Goal: Find contact information: Find contact information

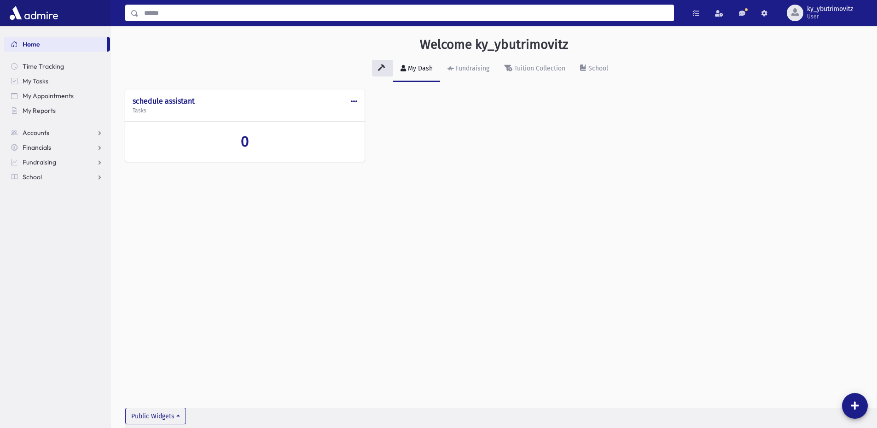
click at [184, 15] on input "Search" at bounding box center [406, 13] width 535 height 17
type input "*****"
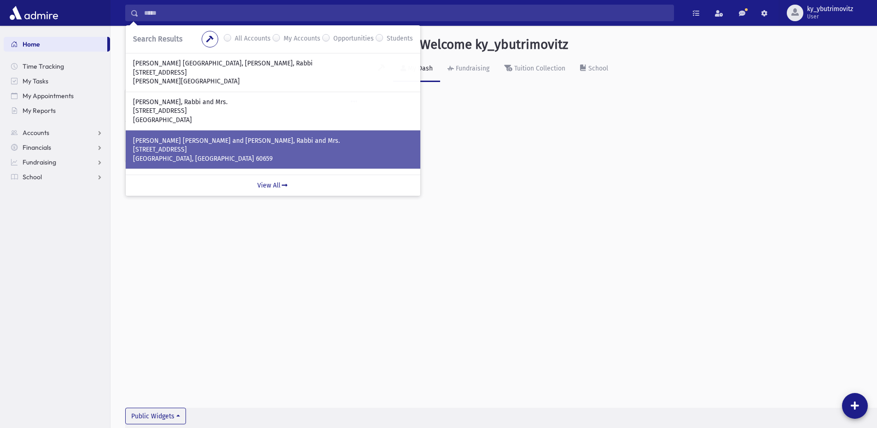
click at [220, 158] on p "[GEOGRAPHIC_DATA], [GEOGRAPHIC_DATA] 60659" at bounding box center [273, 158] width 280 height 9
click at [220, 158] on p "Chicago, IL 60659" at bounding box center [273, 158] width 280 height 9
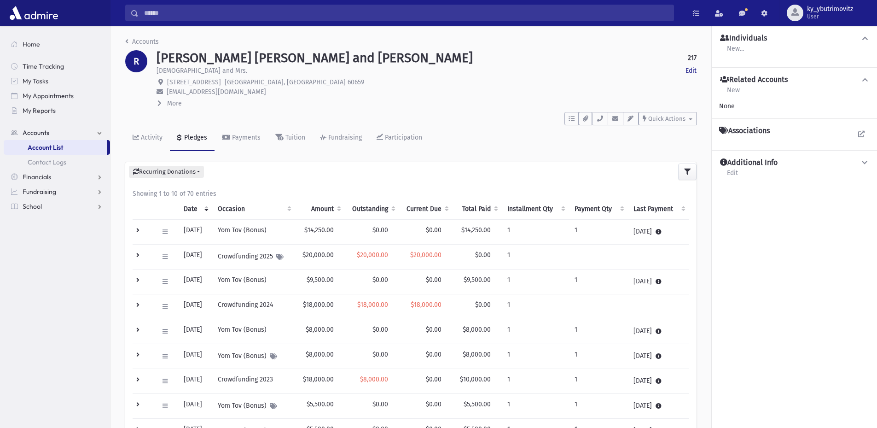
click at [162, 18] on input "Search" at bounding box center [406, 13] width 535 height 17
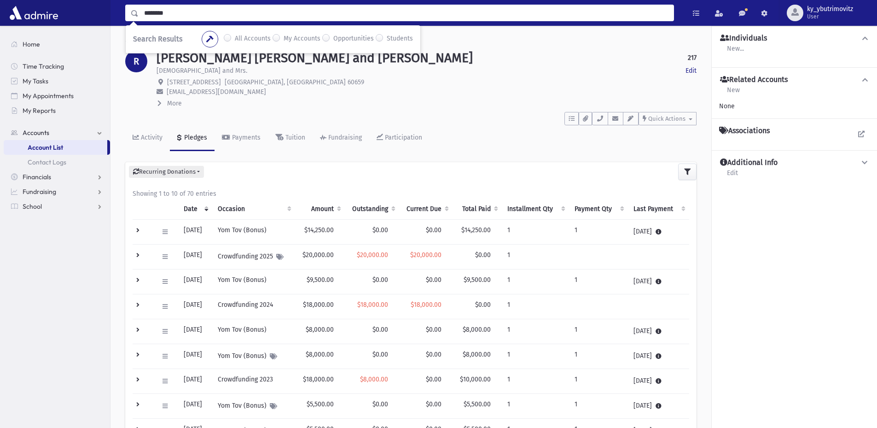
type input "********"
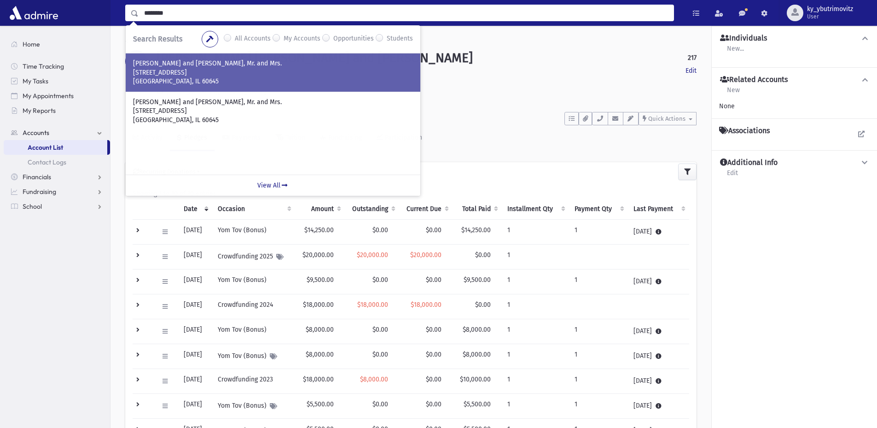
click at [177, 72] on p "3101 W. North Shore Ave." at bounding box center [273, 72] width 280 height 9
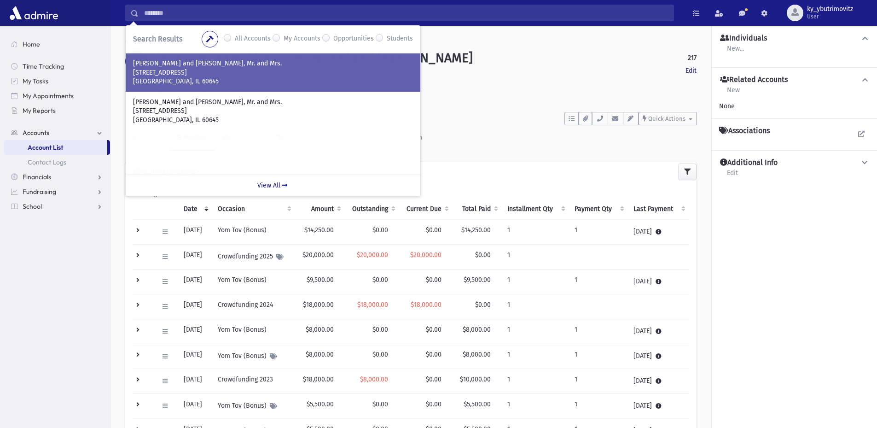
click at [177, 72] on p "3101 W. North Shore Ave." at bounding box center [273, 72] width 280 height 9
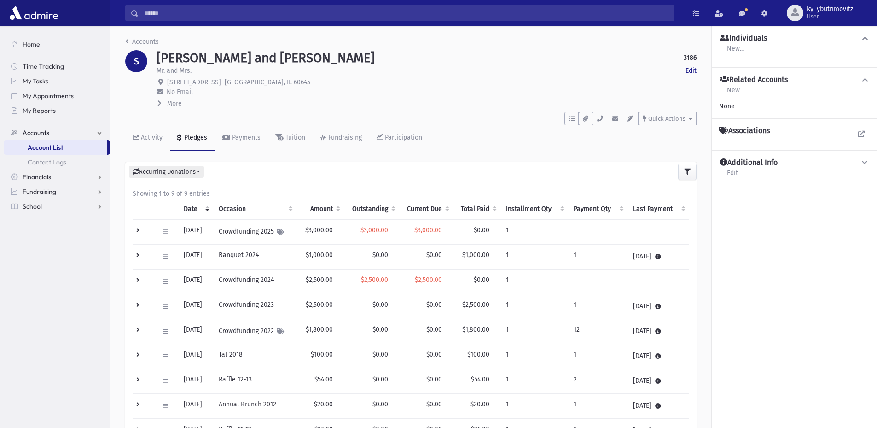
click at [175, 12] on input "Search" at bounding box center [406, 13] width 535 height 17
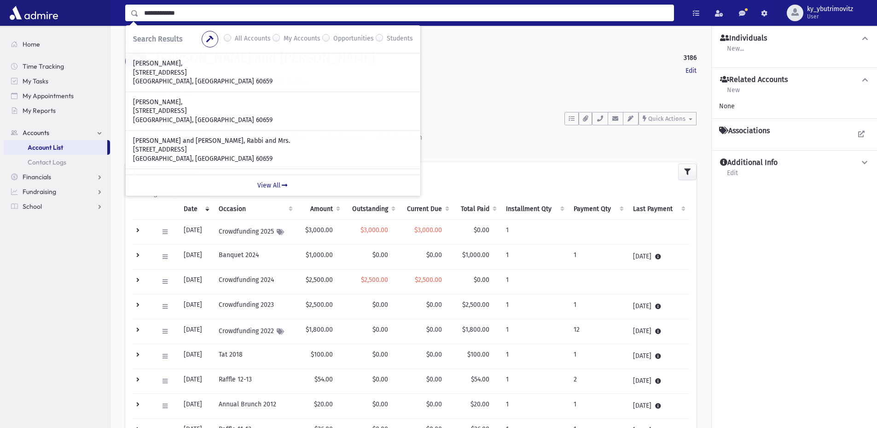
type input "**********"
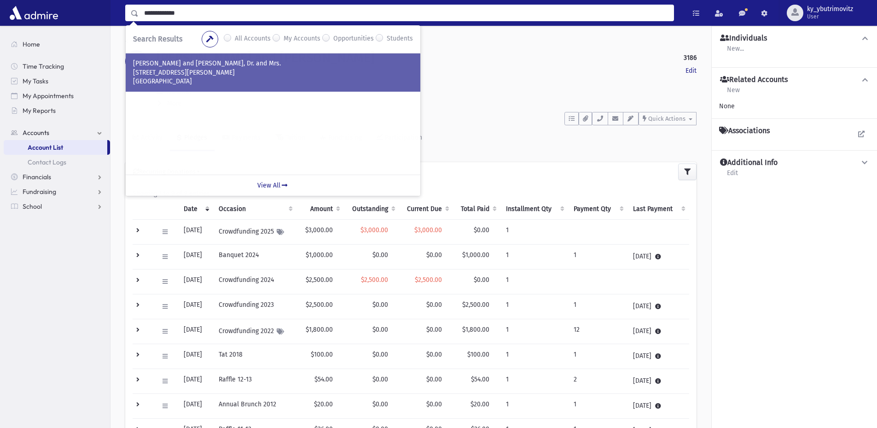
click at [201, 73] on p "308 N. Mc Cadden Pl." at bounding box center [273, 72] width 280 height 9
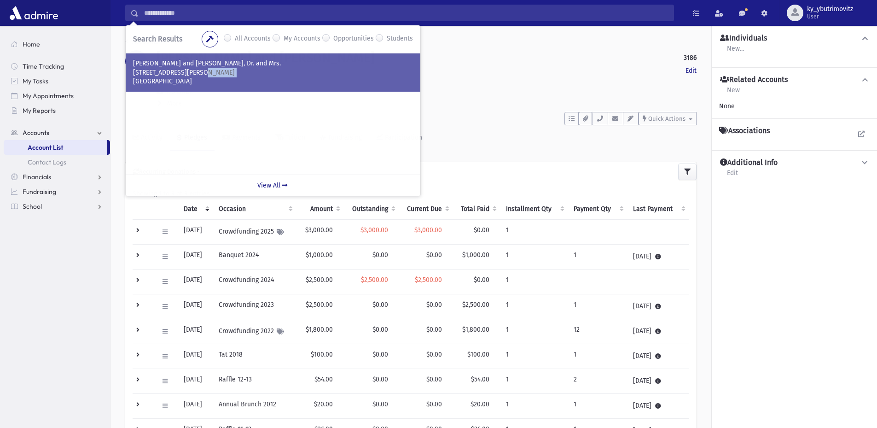
click at [201, 73] on p "308 N. Mc Cadden Pl." at bounding box center [273, 72] width 280 height 9
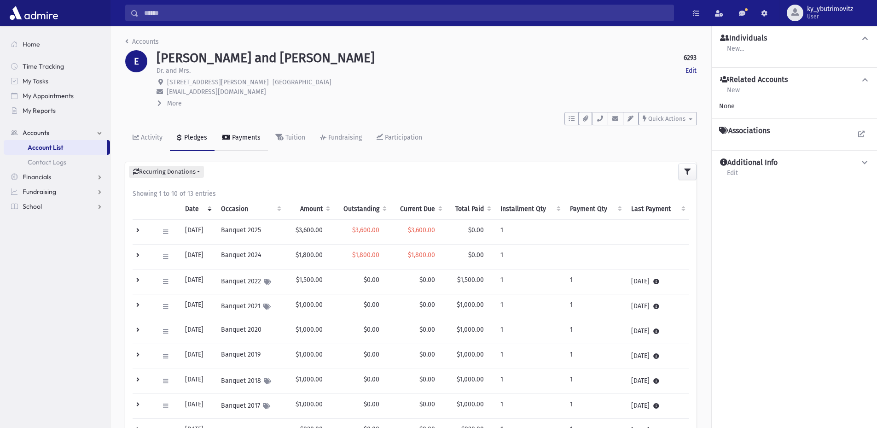
click at [237, 136] on div "Payments" at bounding box center [245, 138] width 30 height 8
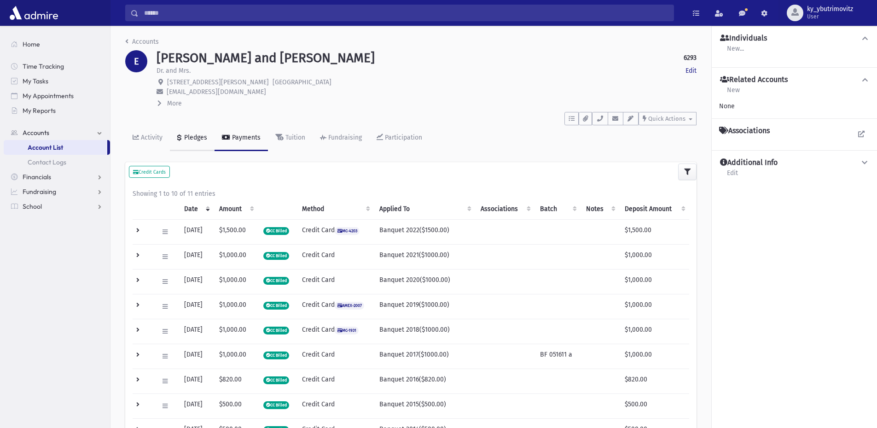
click at [199, 140] on div "Pledges" at bounding box center [194, 138] width 25 height 8
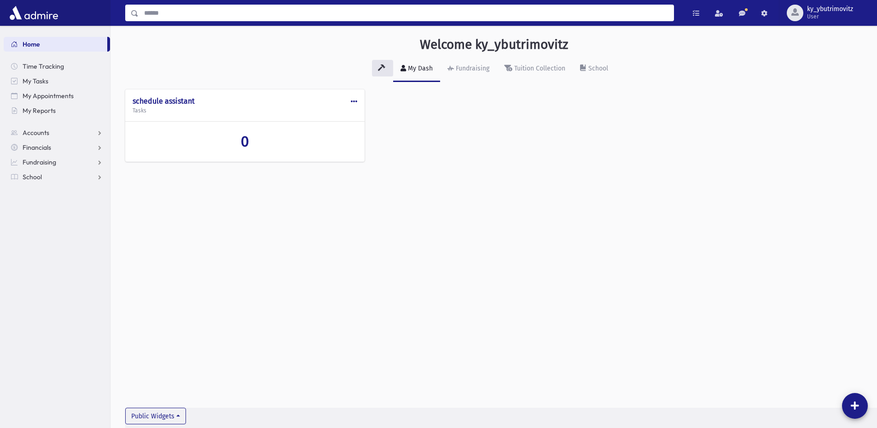
click at [206, 13] on input "Search" at bounding box center [406, 13] width 535 height 17
type input "*********"
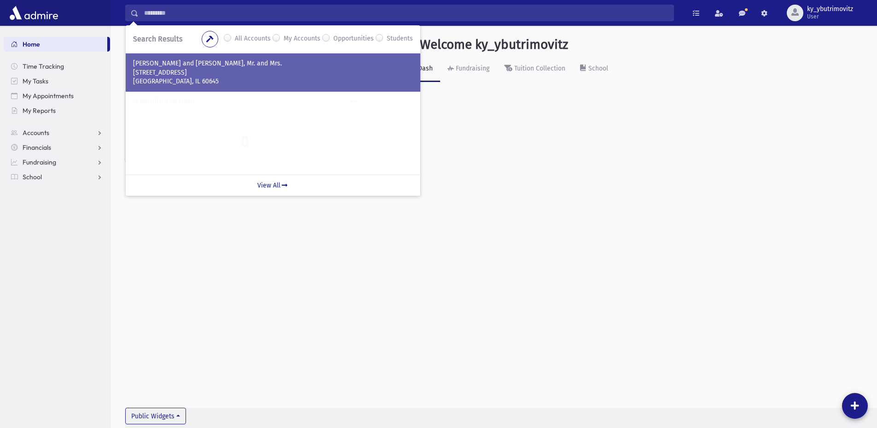
click at [150, 88] on div "STESEL, Max and Irina, Mr. and Mrs. 3101 W. North Shore Ave. Chicago, IL 60645" at bounding box center [273, 72] width 295 height 38
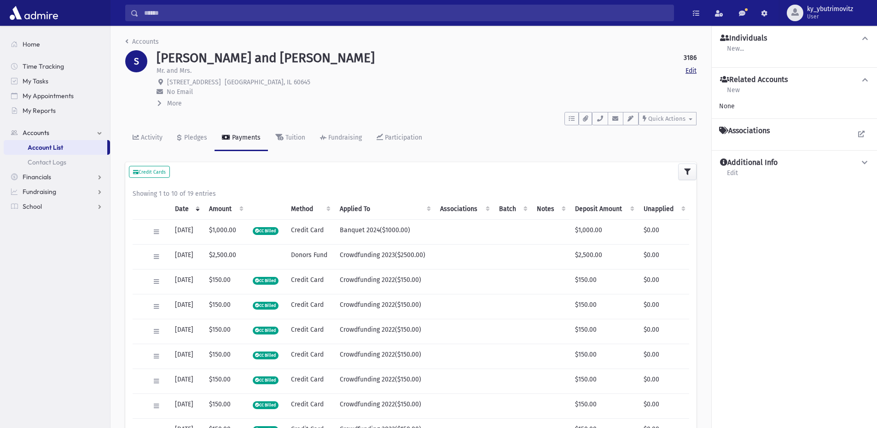
click at [693, 70] on link "Edit" at bounding box center [691, 71] width 11 height 10
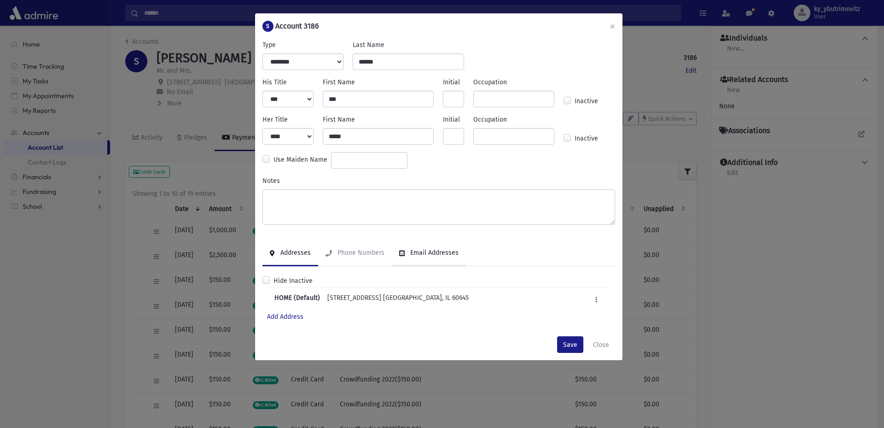
click at [426, 252] on div "Email Addresses" at bounding box center [433, 253] width 50 height 8
click at [574, 346] on button "Save" at bounding box center [570, 344] width 26 height 17
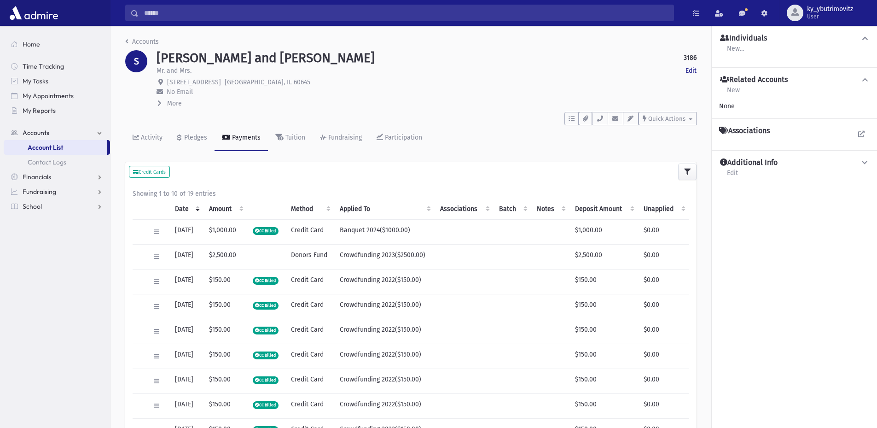
click at [175, 94] on span "No Email" at bounding box center [180, 92] width 26 height 8
click at [169, 107] on span "More" at bounding box center [174, 103] width 15 height 8
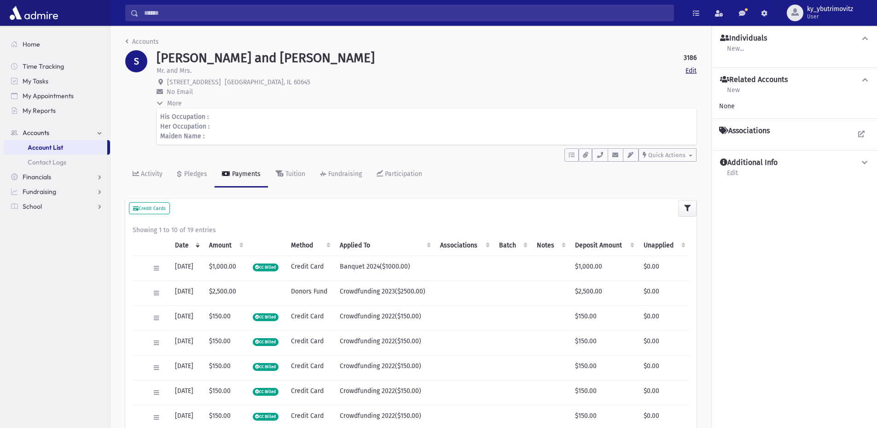
click at [694, 70] on link "Edit" at bounding box center [691, 71] width 11 height 10
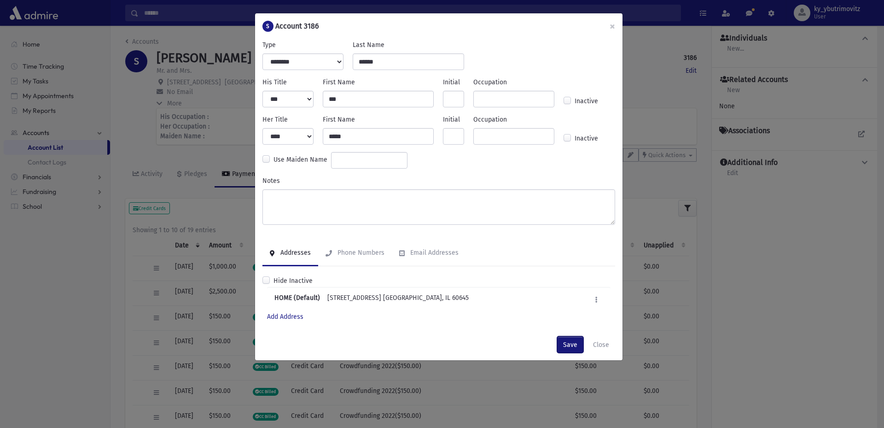
click at [568, 349] on button "Save" at bounding box center [570, 344] width 26 height 17
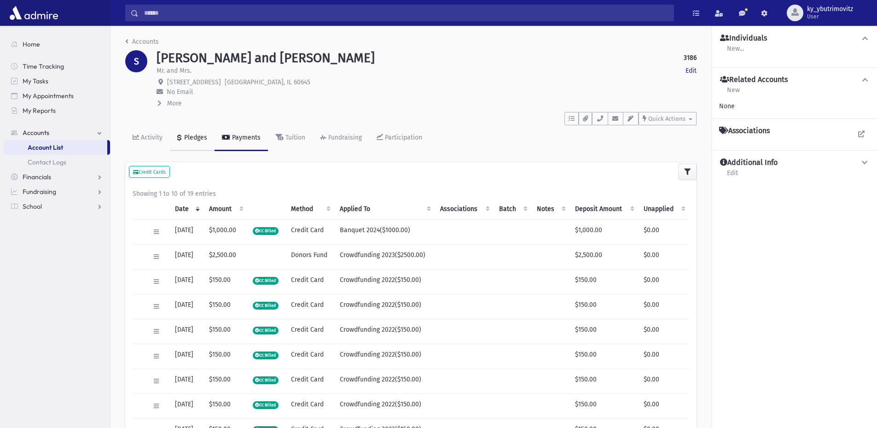
click at [198, 139] on div "Pledges" at bounding box center [194, 138] width 25 height 8
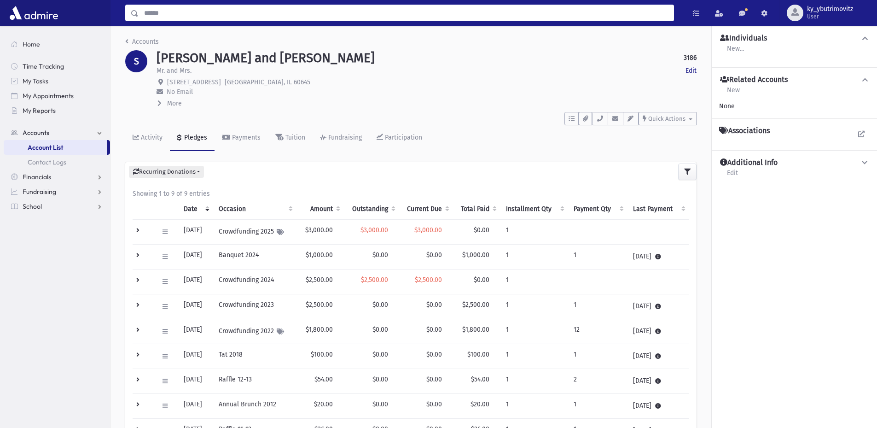
click at [151, 16] on input "Search" at bounding box center [406, 13] width 535 height 17
type input "**********"
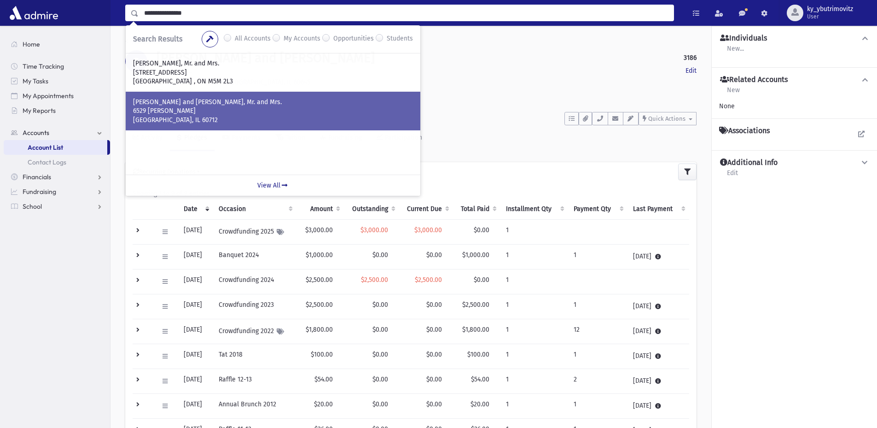
click at [167, 108] on p "6529 N Drake" at bounding box center [273, 110] width 280 height 9
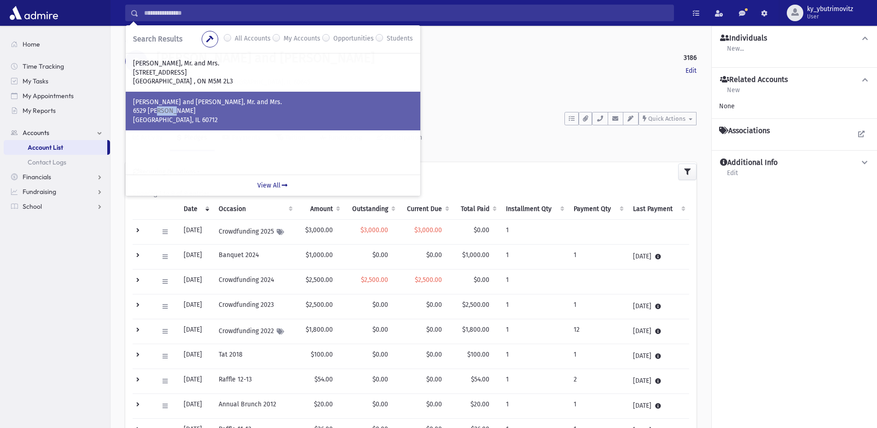
click at [167, 108] on p "6529 N Drake" at bounding box center [273, 110] width 280 height 9
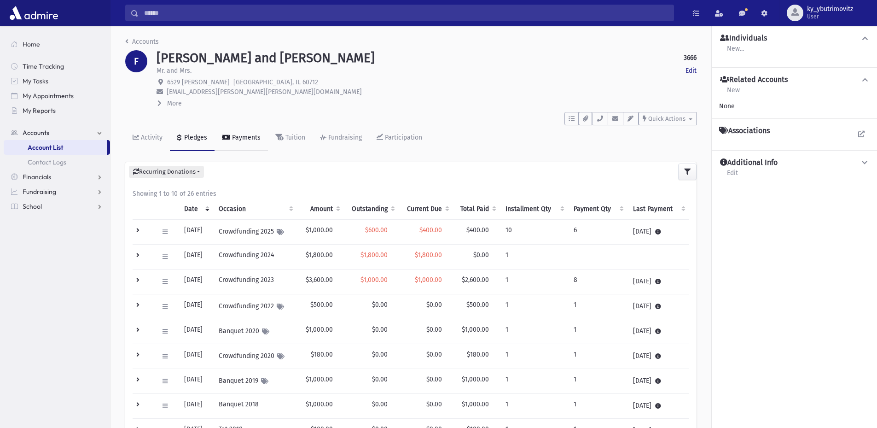
click at [245, 137] on div "Payments" at bounding box center [245, 138] width 30 height 8
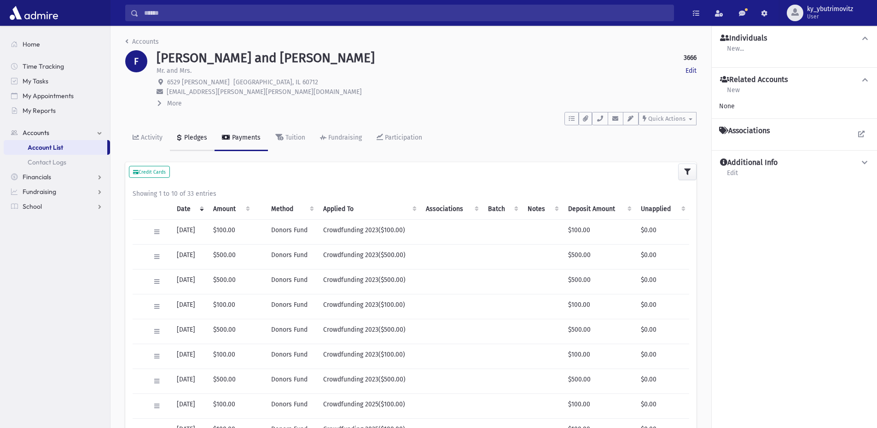
click at [201, 134] on div "Pledges" at bounding box center [194, 138] width 25 height 8
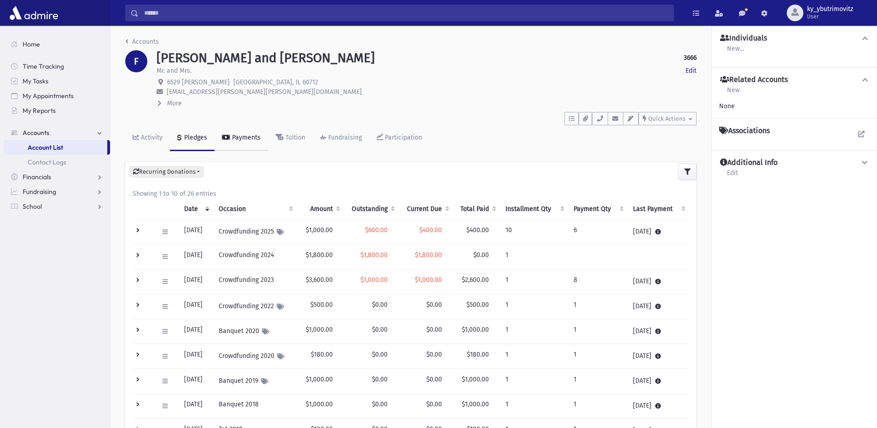
click at [232, 136] on div "Payments" at bounding box center [245, 138] width 30 height 8
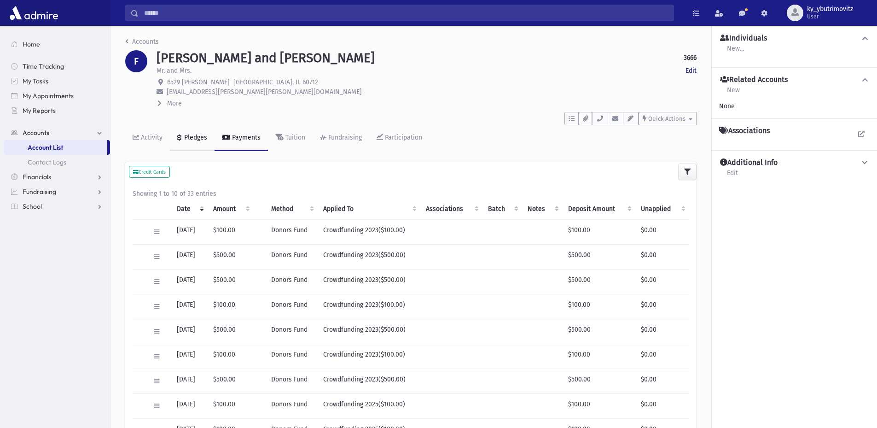
click at [197, 133] on link "Pledges" at bounding box center [192, 138] width 45 height 26
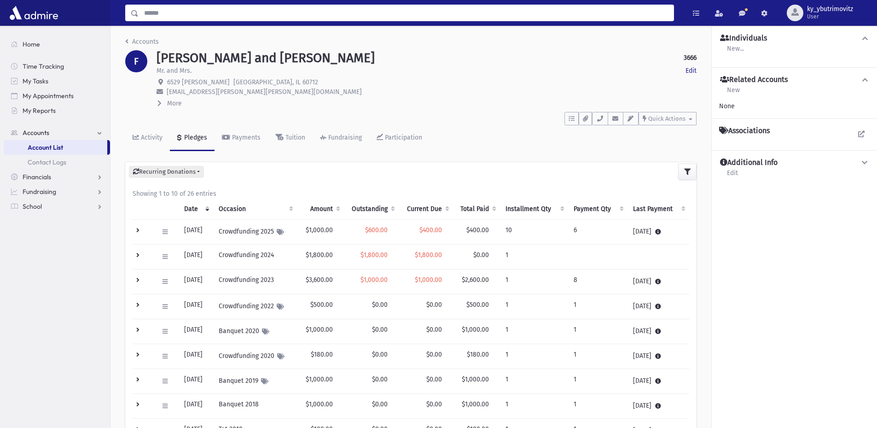
click at [150, 13] on input "Search" at bounding box center [406, 13] width 535 height 17
type input "**********"
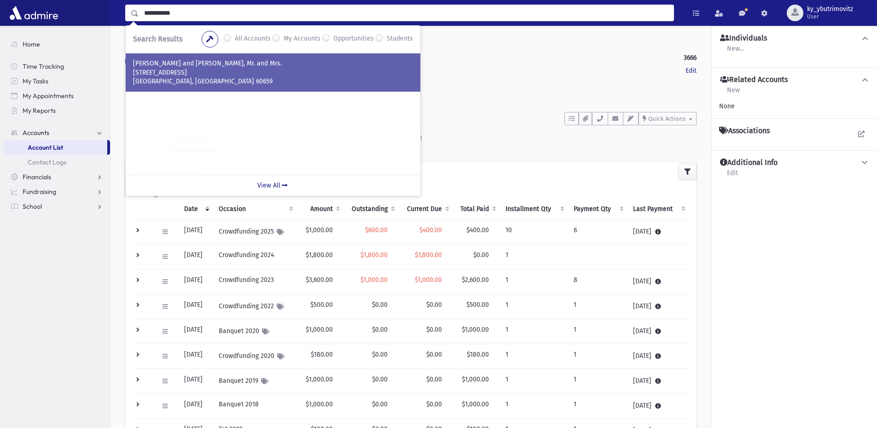
click at [175, 74] on p "3450 W. Glenlake" at bounding box center [273, 72] width 280 height 9
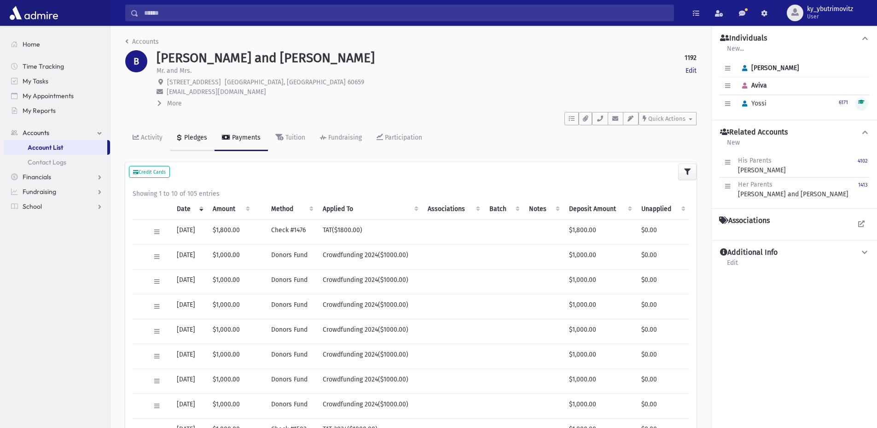
click at [188, 133] on link "Pledges" at bounding box center [192, 138] width 45 height 26
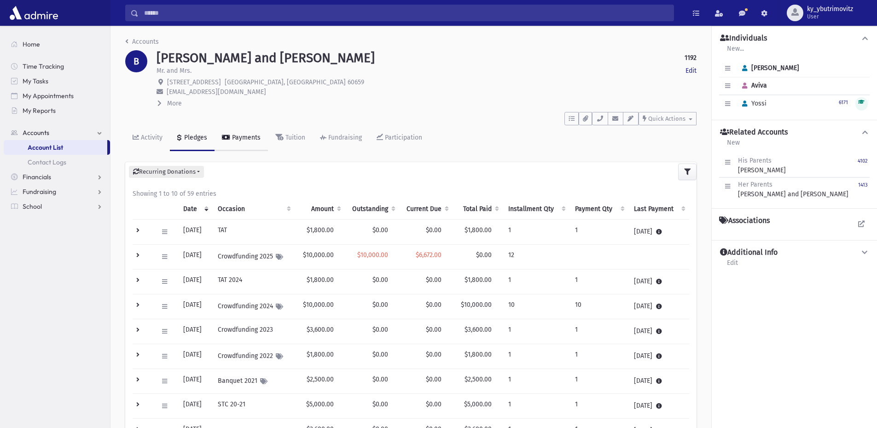
click at [247, 137] on div "Payments" at bounding box center [245, 138] width 30 height 8
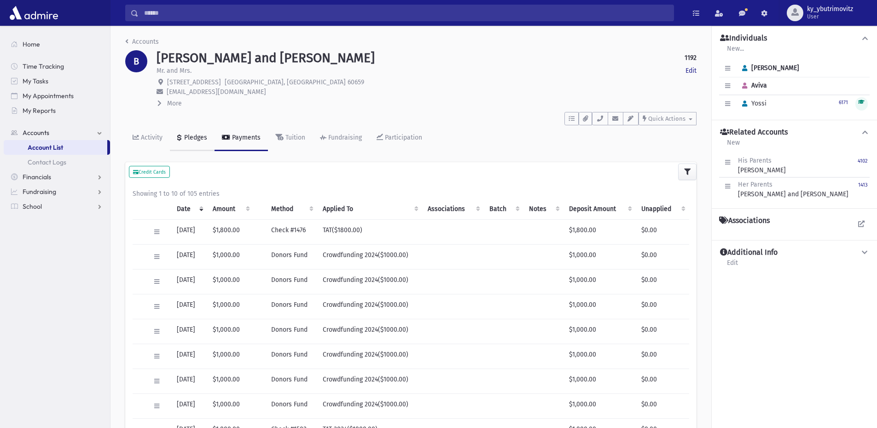
click at [192, 140] on div "Pledges" at bounding box center [194, 138] width 25 height 8
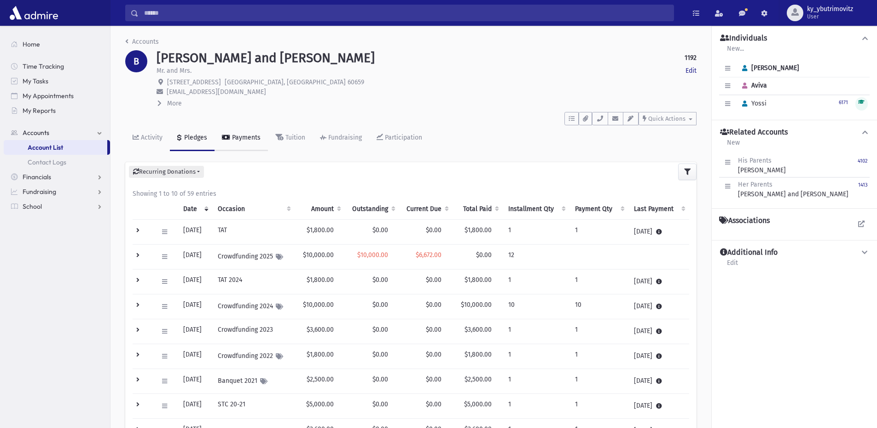
click at [246, 138] on div "Payments" at bounding box center [245, 138] width 30 height 8
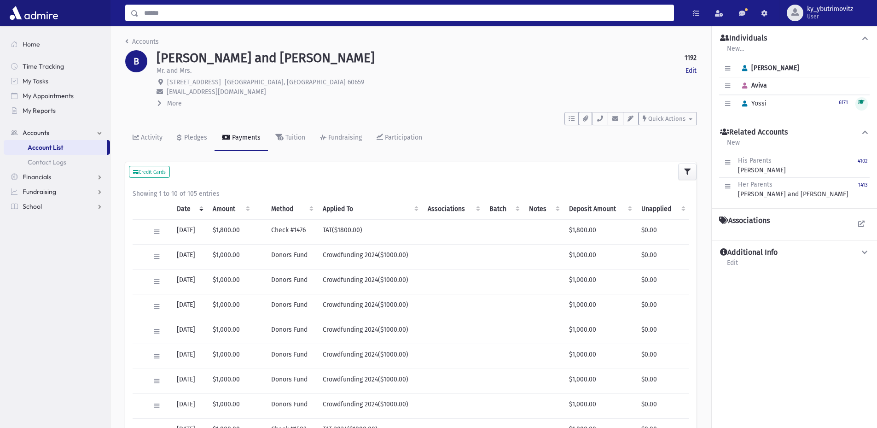
click at [162, 17] on input "Search" at bounding box center [406, 13] width 535 height 17
type input "*********"
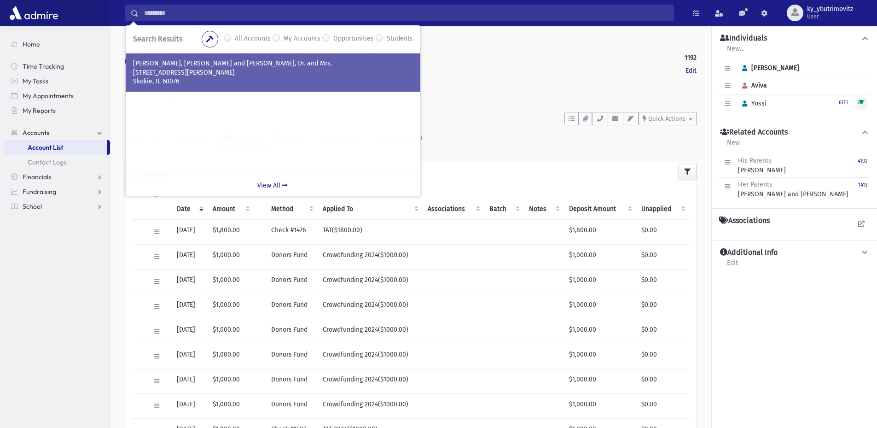
click at [192, 63] on p "YAHAV, Yigal and Donna, Dr. and Mrs." at bounding box center [273, 63] width 280 height 9
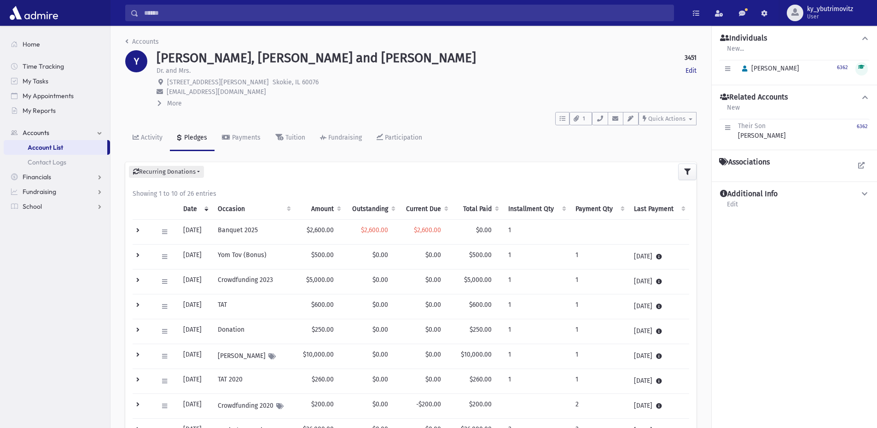
click at [164, 14] on input "Search" at bounding box center [406, 13] width 535 height 17
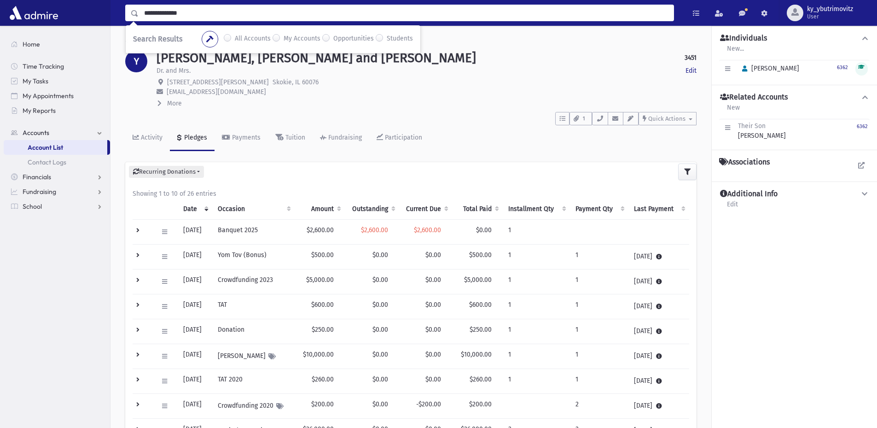
type input "**********"
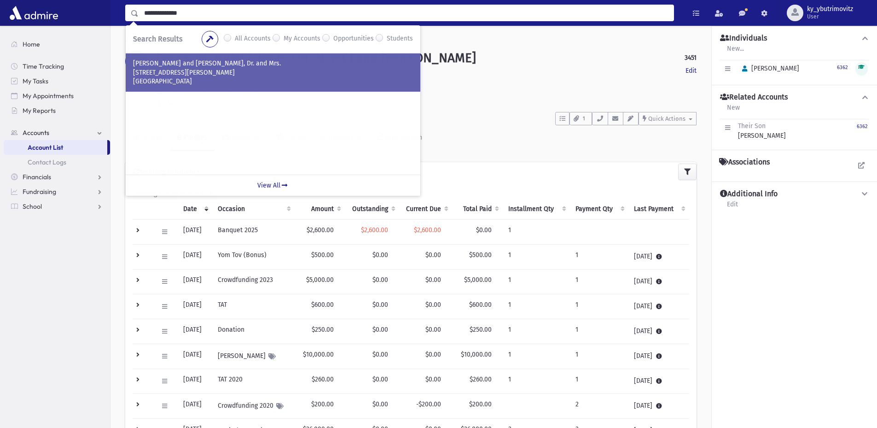
click at [177, 61] on p "[PERSON_NAME] and [PERSON_NAME], Dr. and Mrs." at bounding box center [273, 63] width 280 height 9
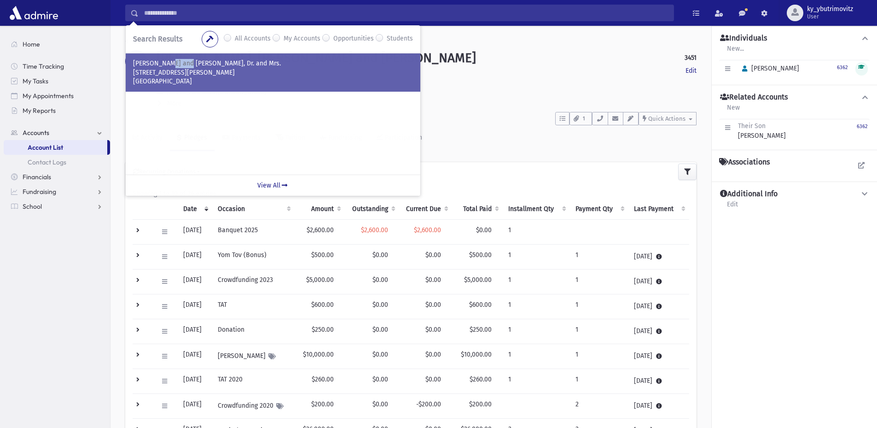
click at [177, 61] on p "[PERSON_NAME] and [PERSON_NAME], Dr. and Mrs." at bounding box center [273, 63] width 280 height 9
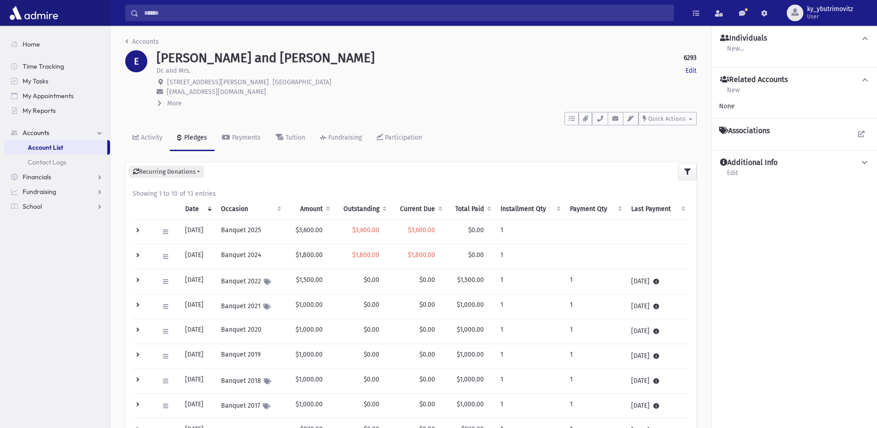
click at [175, 15] on input "Search" at bounding box center [406, 13] width 535 height 17
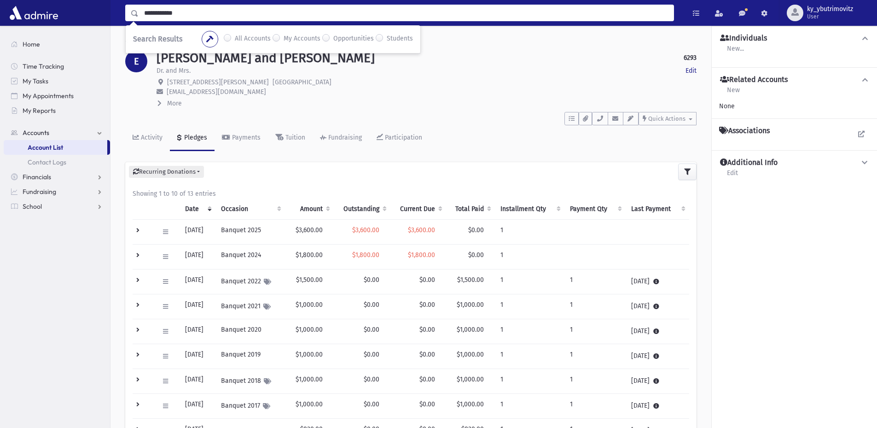
type input "**********"
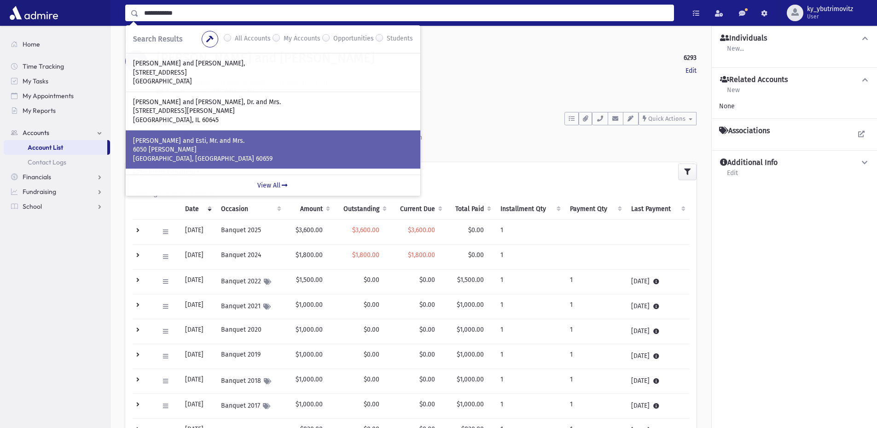
click at [197, 158] on p "Chicago, IL 60659" at bounding box center [273, 158] width 280 height 9
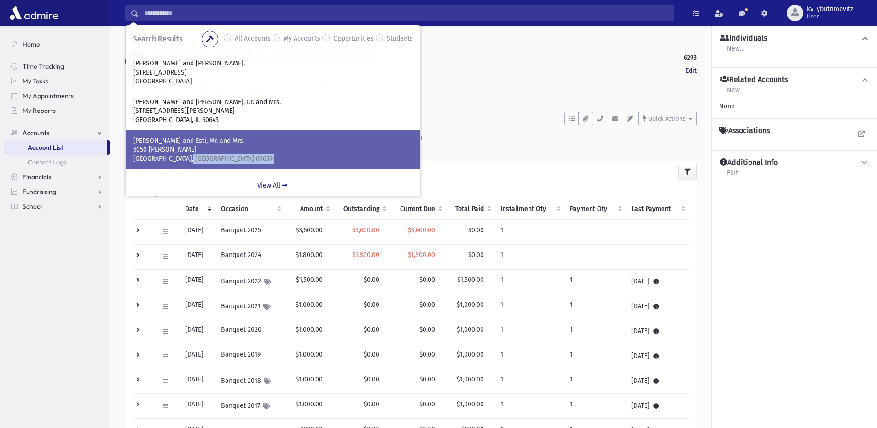
click at [197, 158] on p "Chicago, IL 60659" at bounding box center [273, 158] width 280 height 9
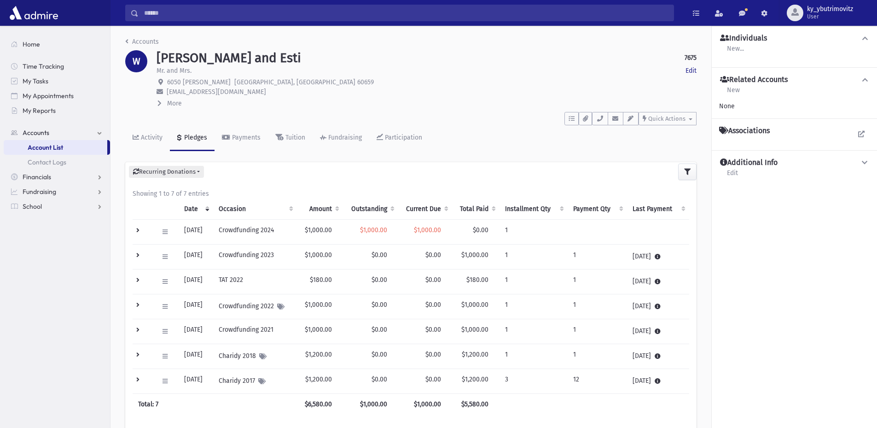
click at [207, 93] on span "weinbee101@gmail.com" at bounding box center [216, 92] width 99 height 8
copy header "weinbee101@gmail.com More His Occupation : Her Occupation : Maiden Name : To Do…"
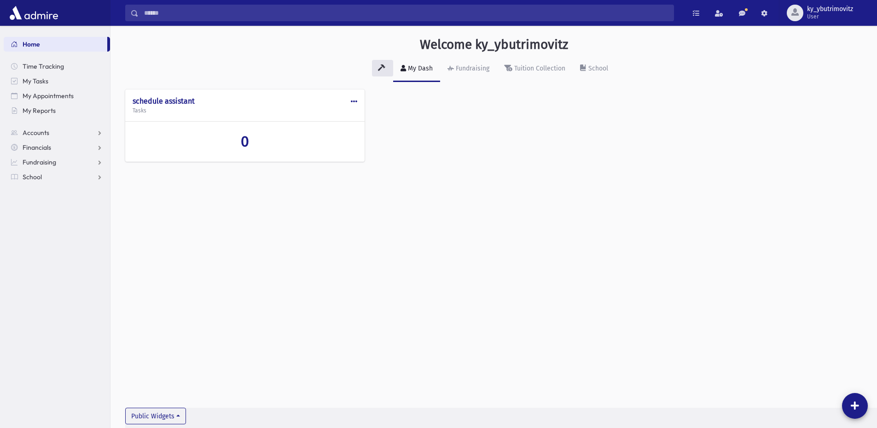
click at [186, 12] on input "Search" at bounding box center [406, 13] width 535 height 17
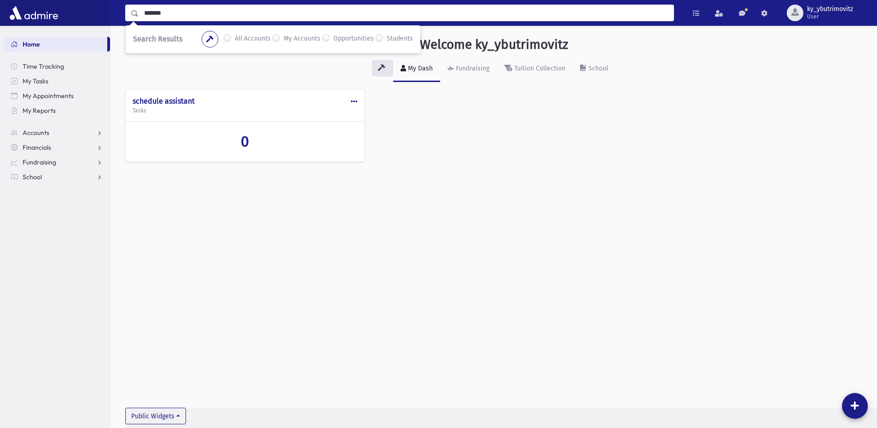
type input "*******"
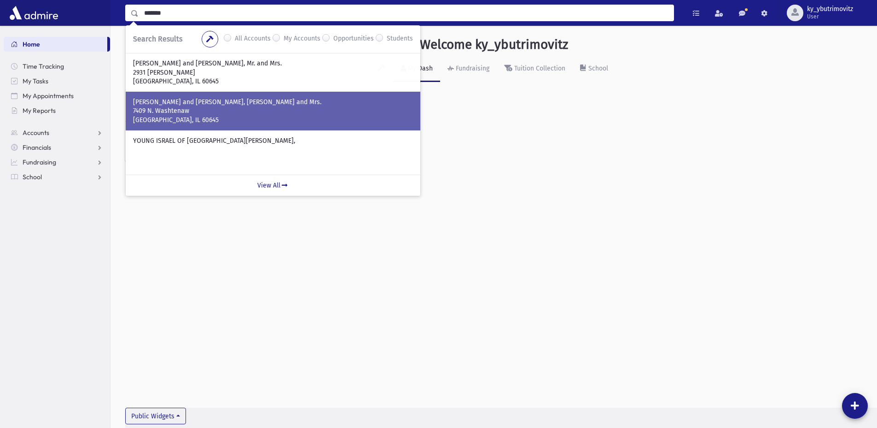
click at [198, 108] on p "7409 N. Washtenaw" at bounding box center [273, 110] width 280 height 9
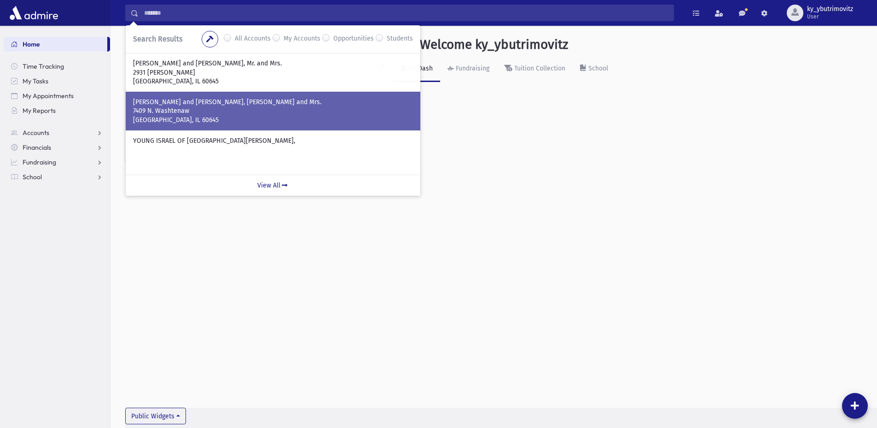
click at [198, 108] on p "7409 N. Washtenaw" at bounding box center [273, 110] width 280 height 9
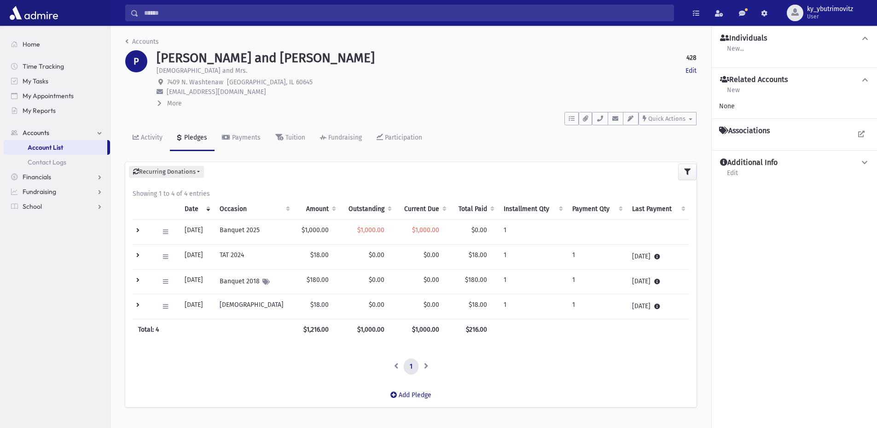
click at [215, 94] on span "eprero@gmail.com" at bounding box center [216, 92] width 99 height 8
copy header "eprero@gmail.com More His Occupation : Young Israel Her Occupation : Maiden Nam…"
click at [188, 12] on input "Search" at bounding box center [406, 13] width 535 height 17
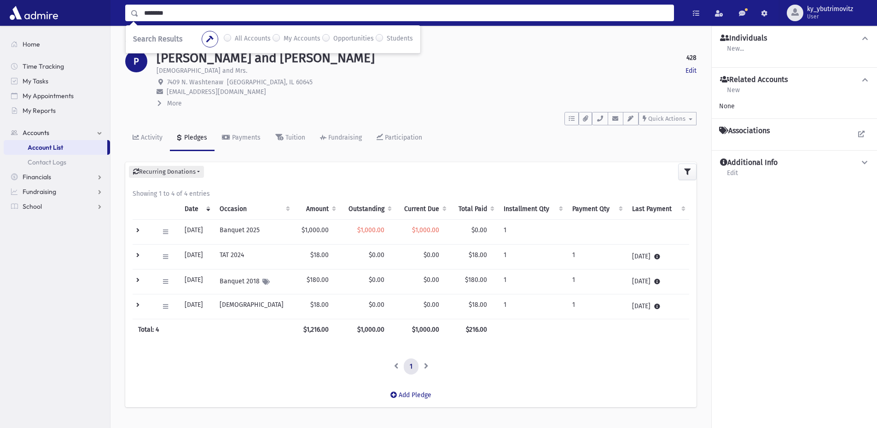
type input "********"
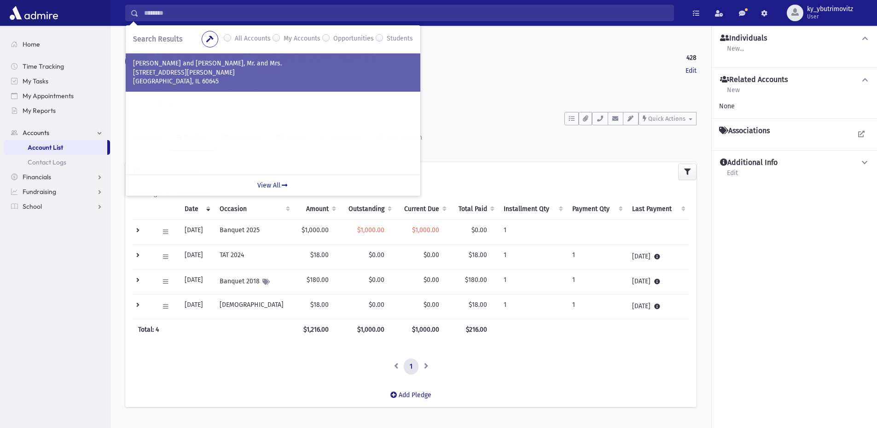
click at [190, 74] on p "2949 W. Fitch Ave" at bounding box center [273, 72] width 280 height 9
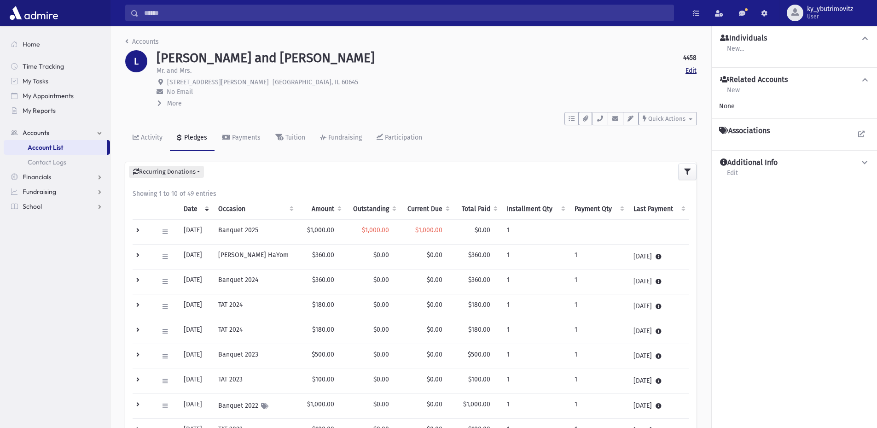
click at [694, 68] on link "Edit" at bounding box center [691, 71] width 11 height 10
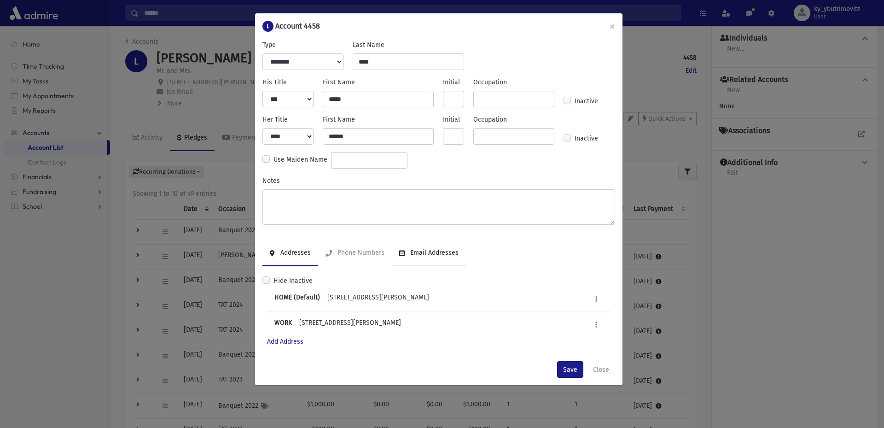
click at [416, 253] on div "Email Addresses" at bounding box center [433, 253] width 50 height 8
drag, startPoint x: 368, startPoint y: 297, endPoint x: 312, endPoint y: 298, distance: 56.7
click at [312, 298] on div "HIS EMAIL [EMAIL_ADDRESS][DOMAIN_NAME]" at bounding box center [342, 298] width 136 height 13
copy div "[EMAIL_ADDRESS][DOMAIN_NAME]"
click at [599, 365] on button "Close" at bounding box center [601, 369] width 28 height 17
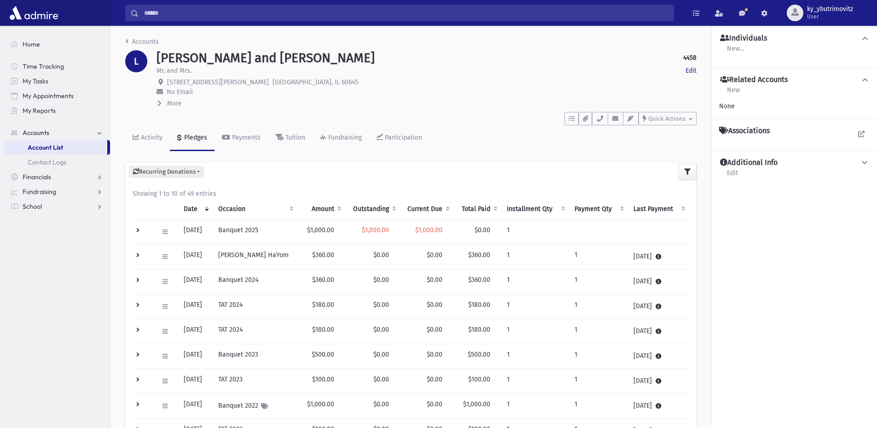
click at [168, 16] on input "Search" at bounding box center [406, 13] width 535 height 17
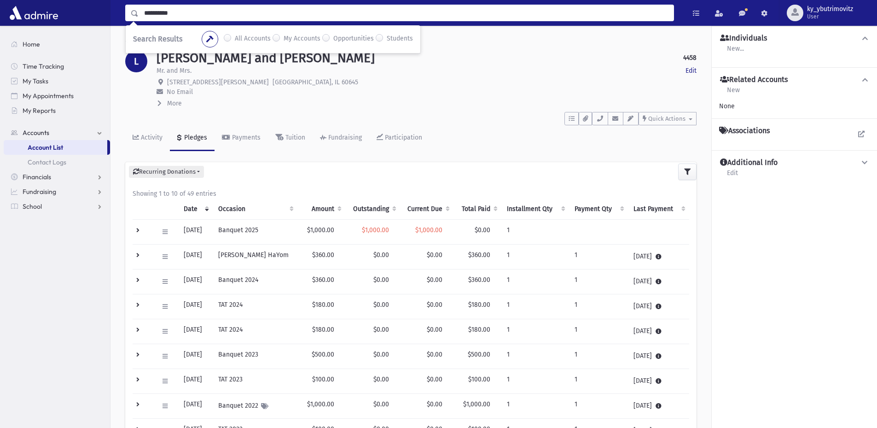
type input "**********"
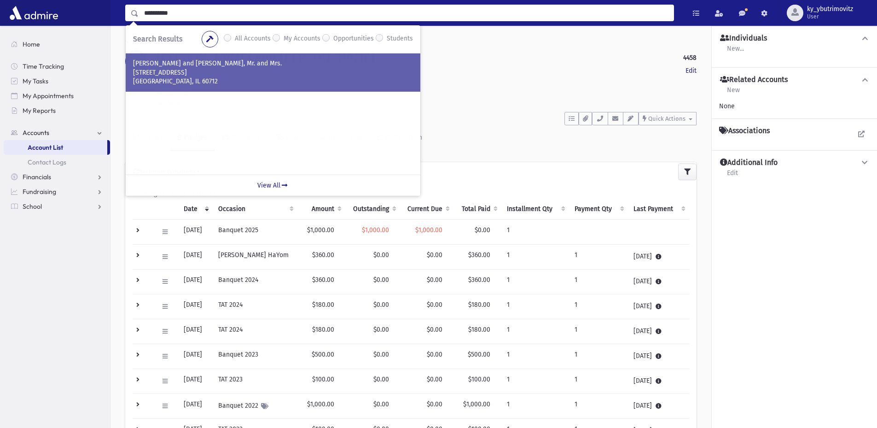
click at [193, 82] on p "[GEOGRAPHIC_DATA], IL 60712" at bounding box center [273, 81] width 280 height 9
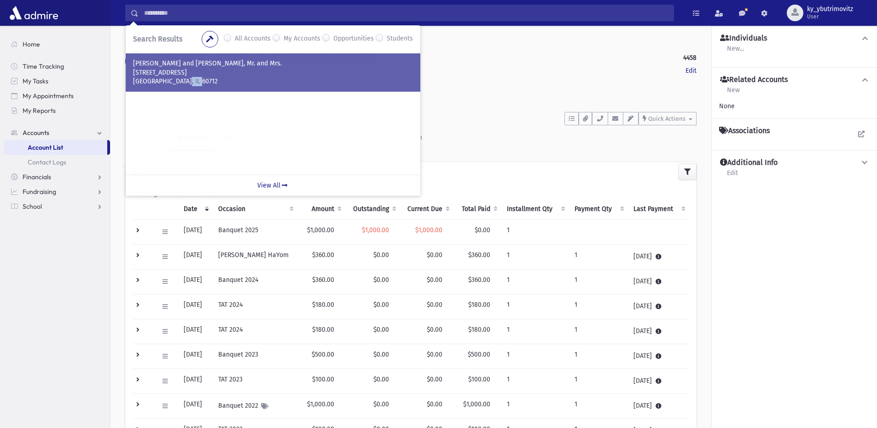
click at [193, 82] on p "[GEOGRAPHIC_DATA], IL 60712" at bounding box center [273, 81] width 280 height 9
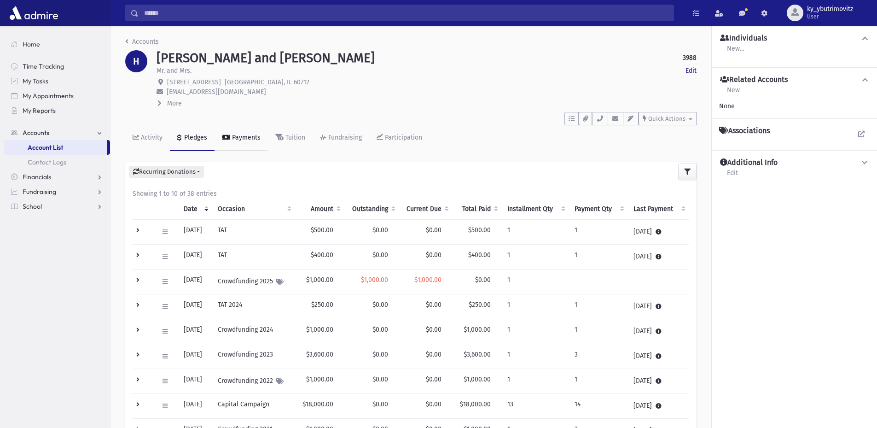
click at [227, 134] on icon at bounding box center [226, 137] width 8 height 6
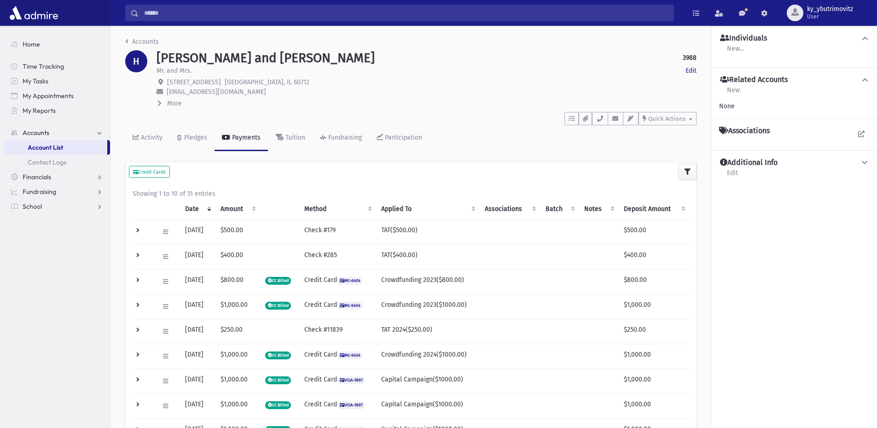
click at [190, 92] on span "[EMAIL_ADDRESS][DOMAIN_NAME]" at bounding box center [216, 92] width 99 height 8
copy header "[EMAIL_ADDRESS][DOMAIN_NAME] More His Occupation : Her Occupation : Maiden Name…"
